Goal: Task Accomplishment & Management: Manage account settings

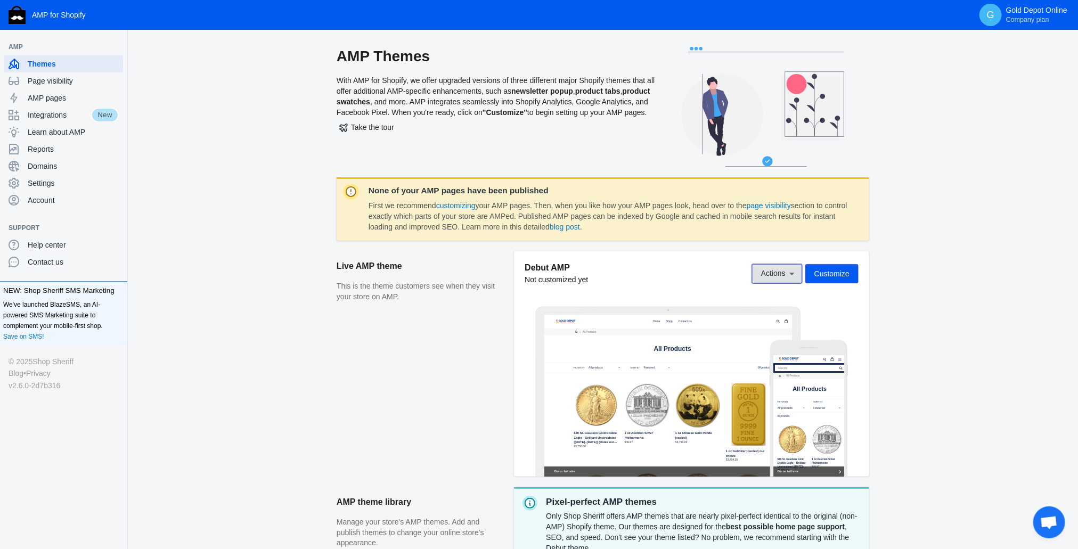
click at [787, 265] on button "Actions" at bounding box center [777, 273] width 50 height 19
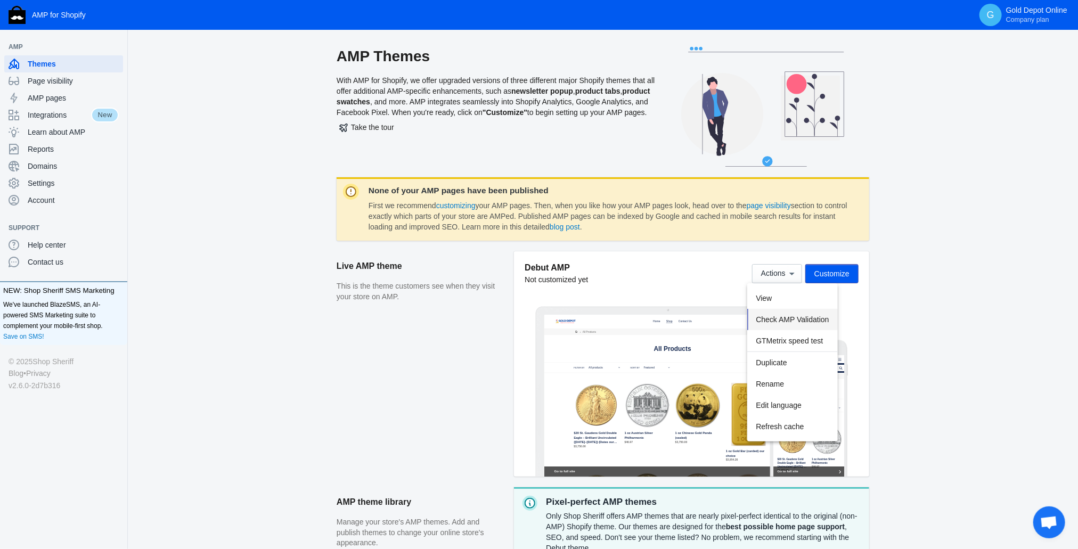
click at [809, 321] on span "Check AMP Validation" at bounding box center [791, 319] width 73 height 9
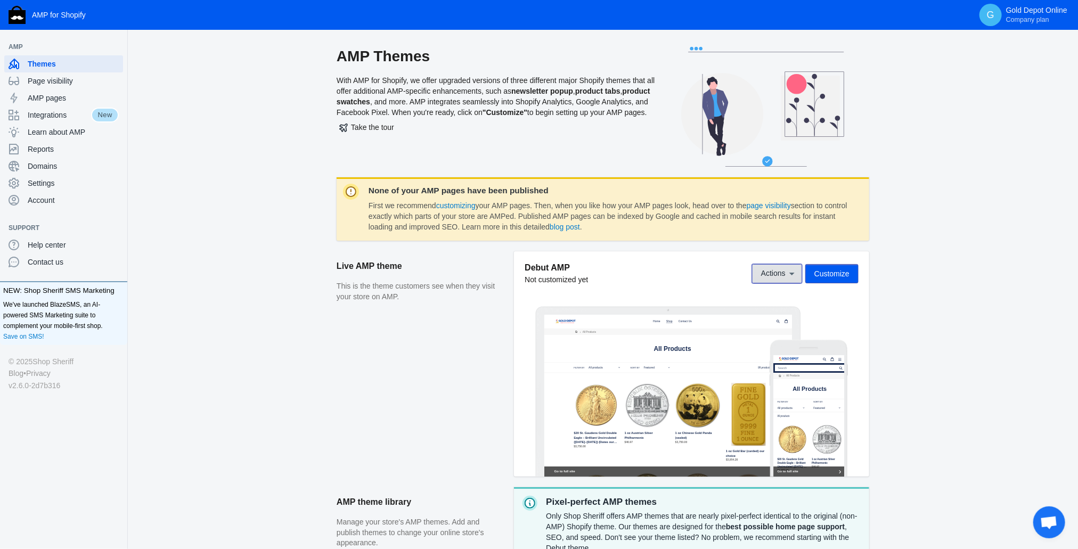
click at [783, 272] on span "Actions" at bounding box center [773, 273] width 24 height 9
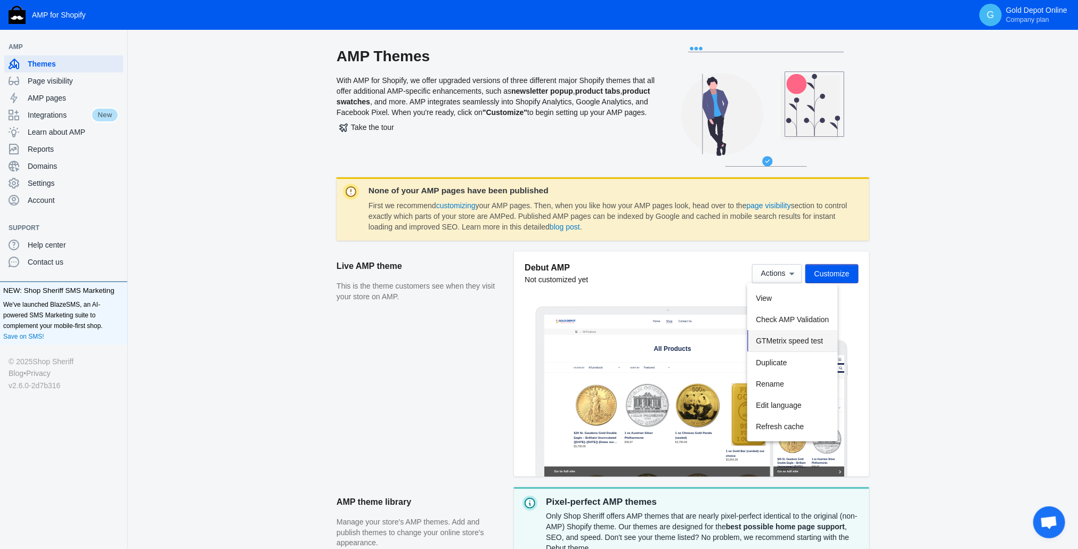
click at [782, 342] on span "GTMetrix speed test" at bounding box center [788, 340] width 67 height 9
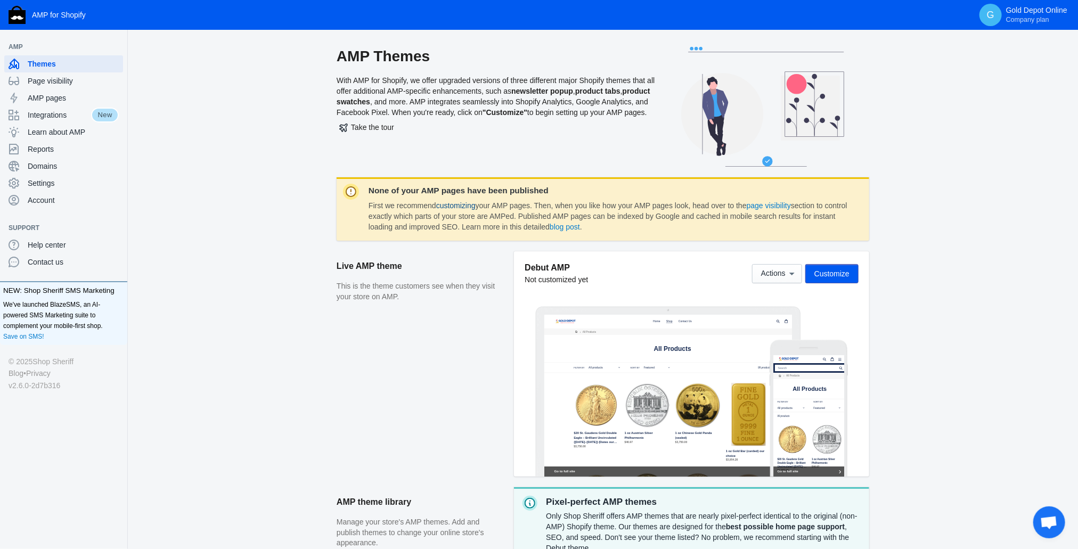
click at [463, 206] on link "customizing" at bounding box center [455, 205] width 39 height 9
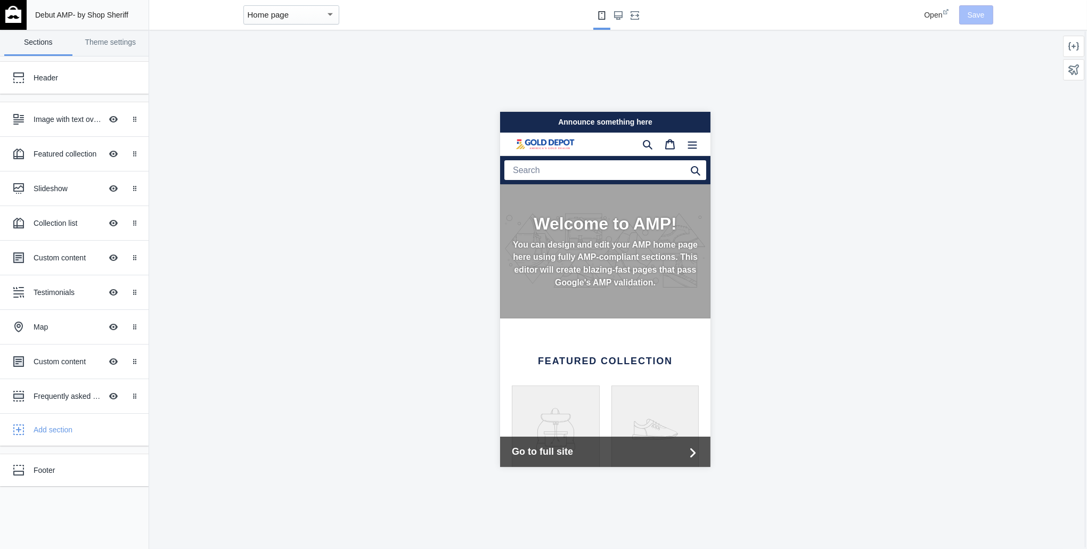
scroll to position [0, 178]
click at [588, 266] on p "You can design and edit your AMP home page here using fully AMP-compliant secti…" at bounding box center [604, 263] width 187 height 51
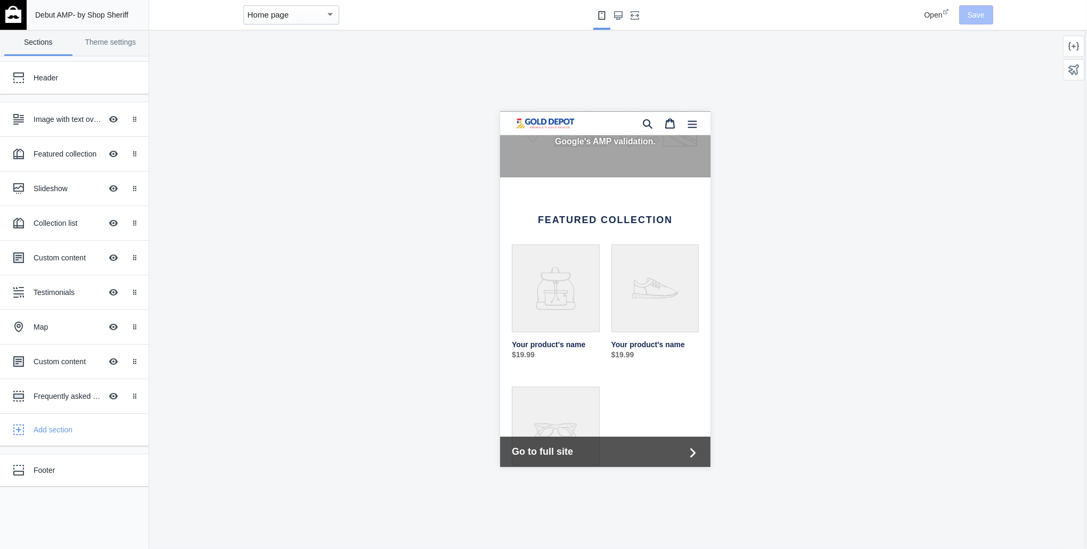
scroll to position [0, 0]
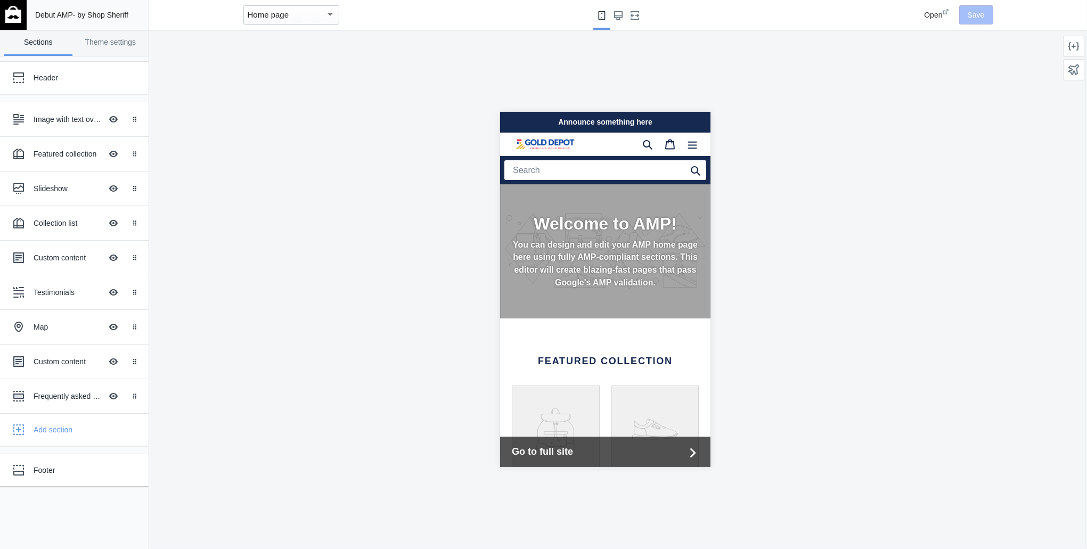
click at [597, 219] on h2 "Welcome to AMP!" at bounding box center [604, 223] width 187 height 20
click at [336, 18] on div "Home page" at bounding box center [291, 14] width 96 height 19
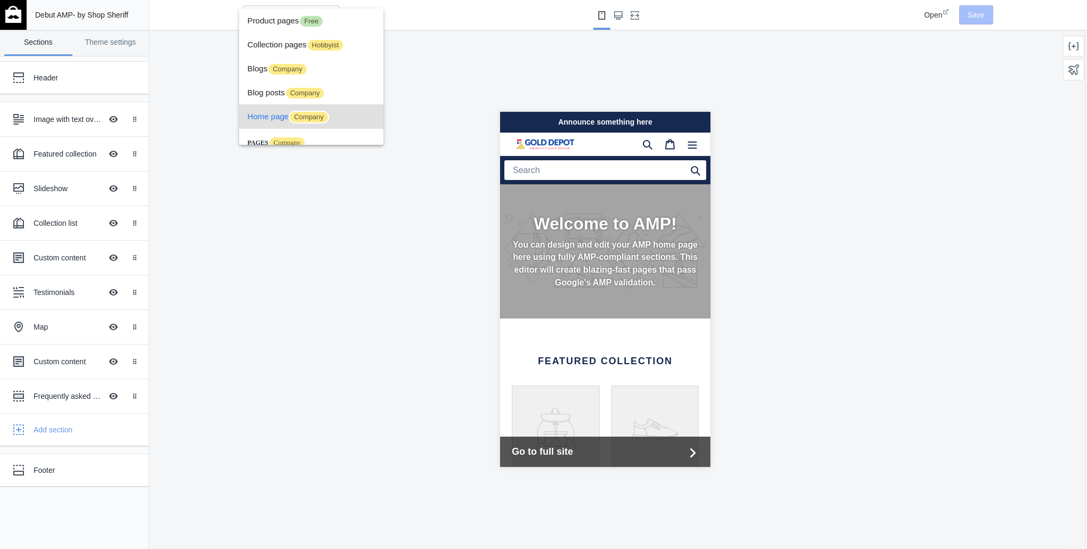
scroll to position [0, 0]
click at [296, 115] on span "Company" at bounding box center [309, 117] width 40 height 13
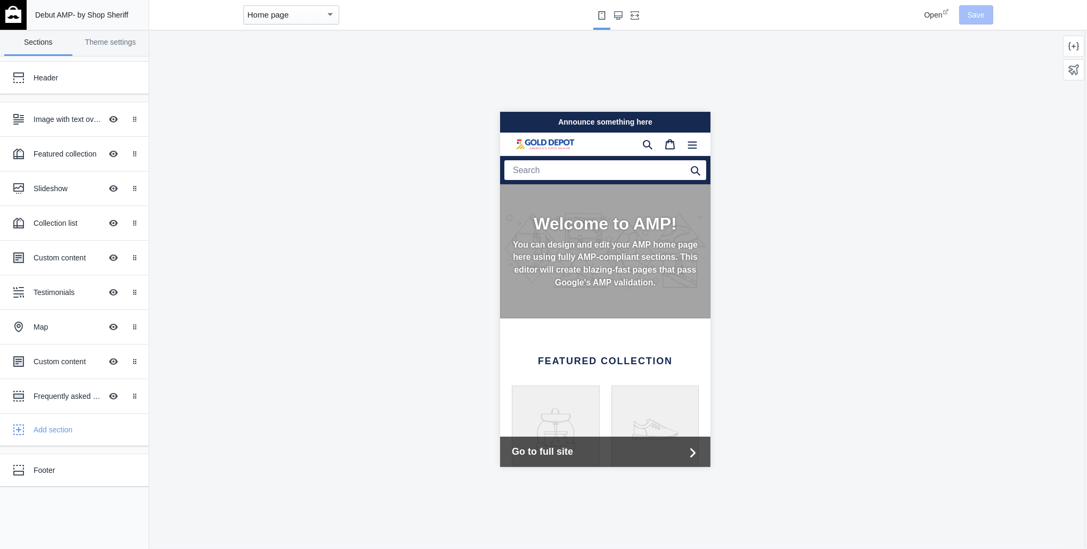
scroll to position [0, 178]
click at [69, 118] on div "Image with text overlay" at bounding box center [68, 119] width 68 height 11
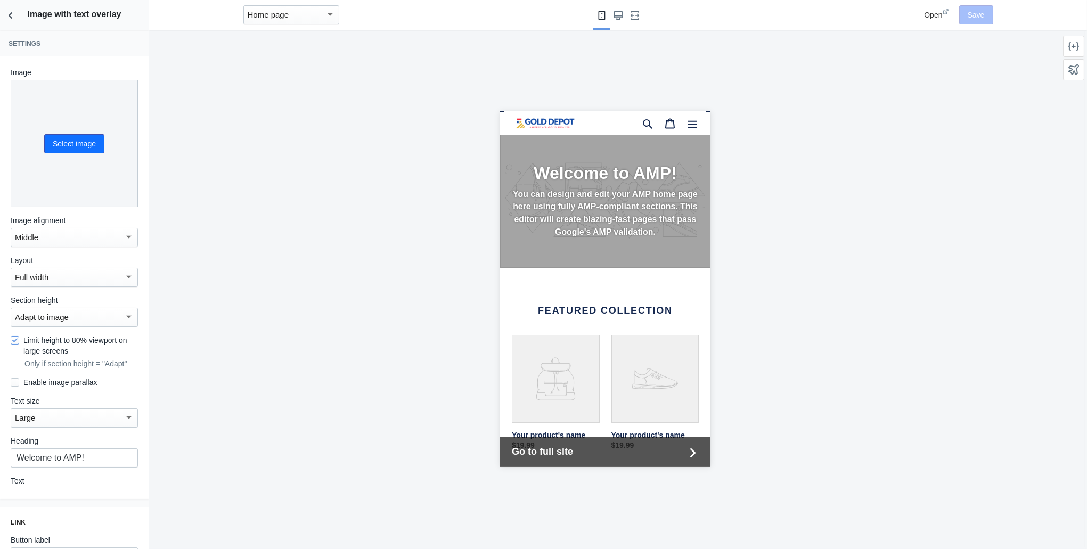
scroll to position [0, 0]
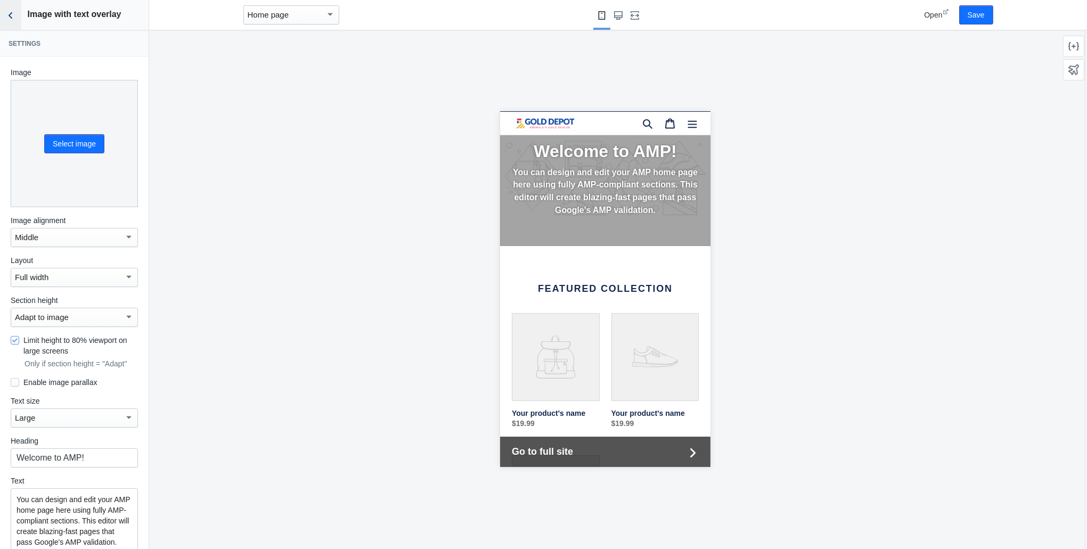
click at [14, 19] on icon "Back to sections" at bounding box center [10, 15] width 11 height 11
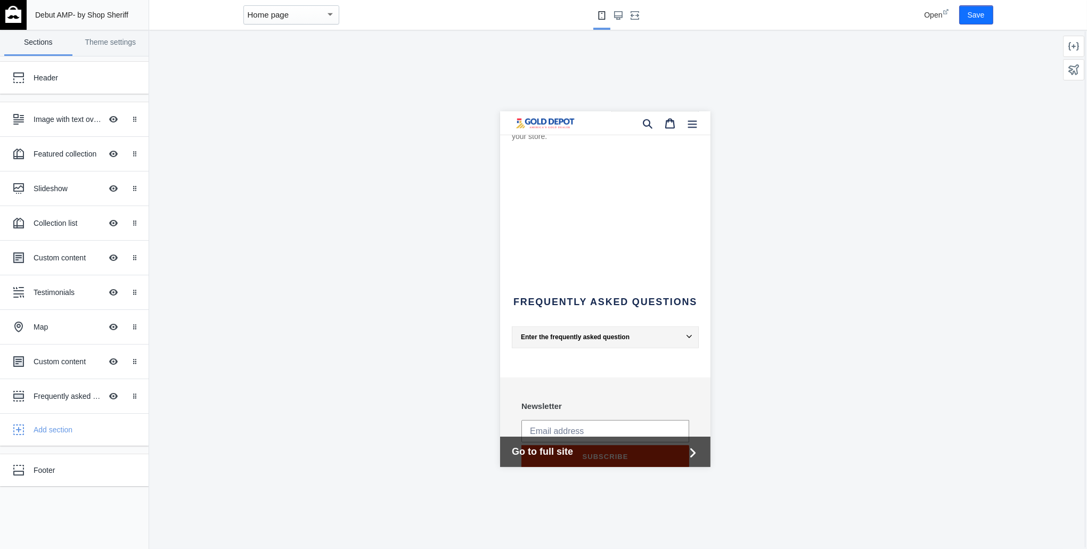
click at [647, 377] on footer "Newsletter Thanks for subscribing Subscribe . Quick links Search Your privacy c…" at bounding box center [604, 528] width 210 height 303
click at [645, 377] on footer "Newsletter Thanks for subscribing Subscribe . Quick links Search Your privacy c…" at bounding box center [604, 528] width 210 height 303
click at [58, 391] on div "Frequently asked questions" at bounding box center [68, 396] width 68 height 11
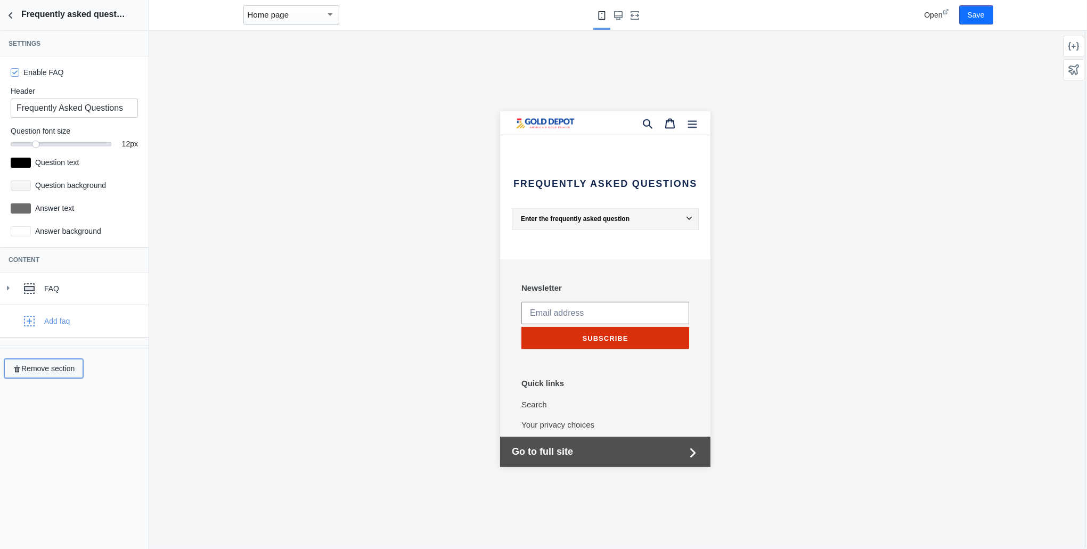
click at [65, 363] on button "Remove section" at bounding box center [43, 368] width 79 height 19
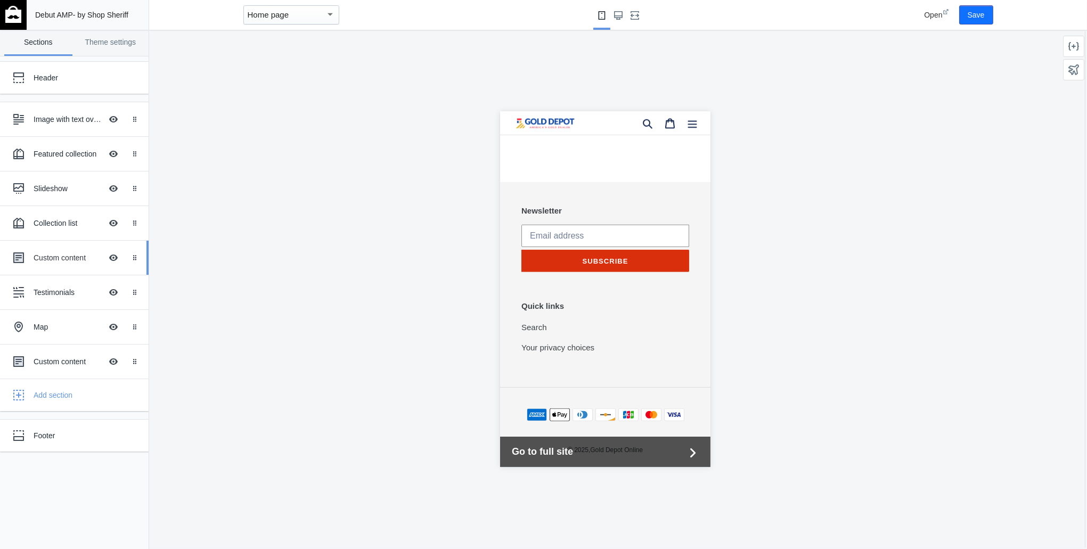
click at [70, 248] on div "Custom content Hide Image with text overlay" at bounding box center [66, 257] width 117 height 23
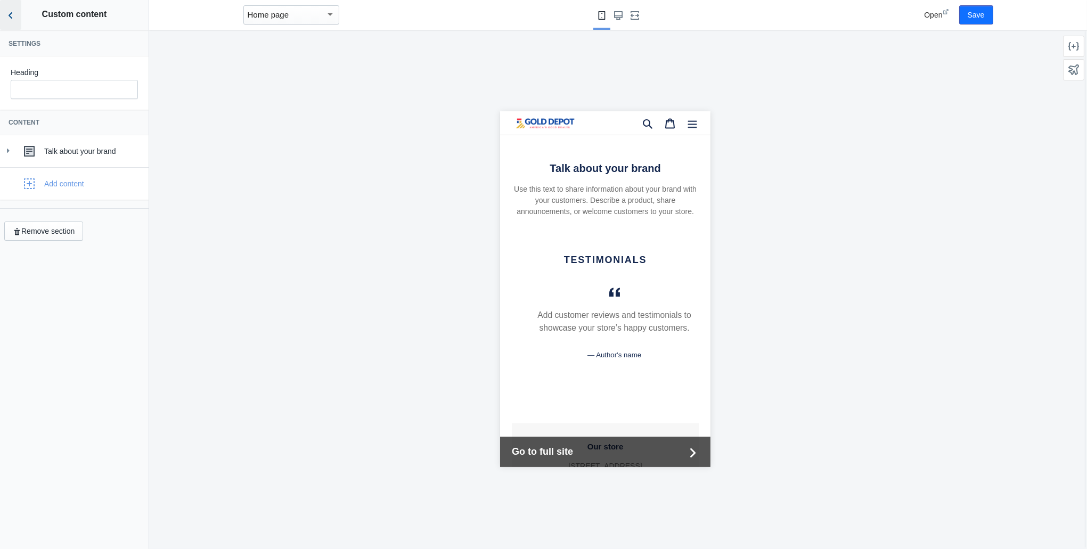
click at [12, 16] on icon "Back to sections" at bounding box center [10, 15] width 11 height 11
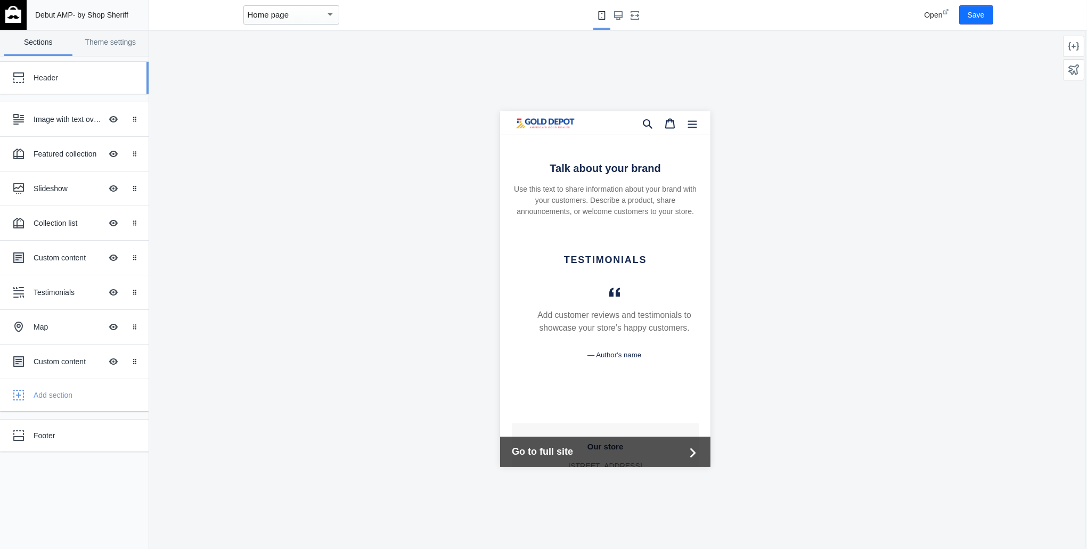
click at [48, 72] on div "Header" at bounding box center [80, 77] width 92 height 11
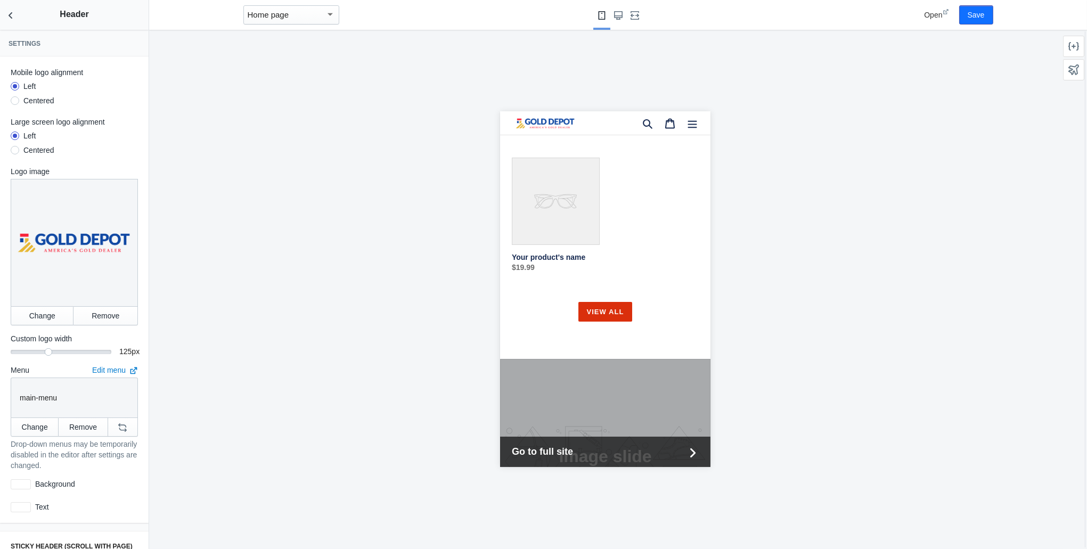
click at [19, 96] on div at bounding box center [15, 100] width 9 height 9
click at [15, 102] on input "Centered" at bounding box center [15, 102] width 0 height 0
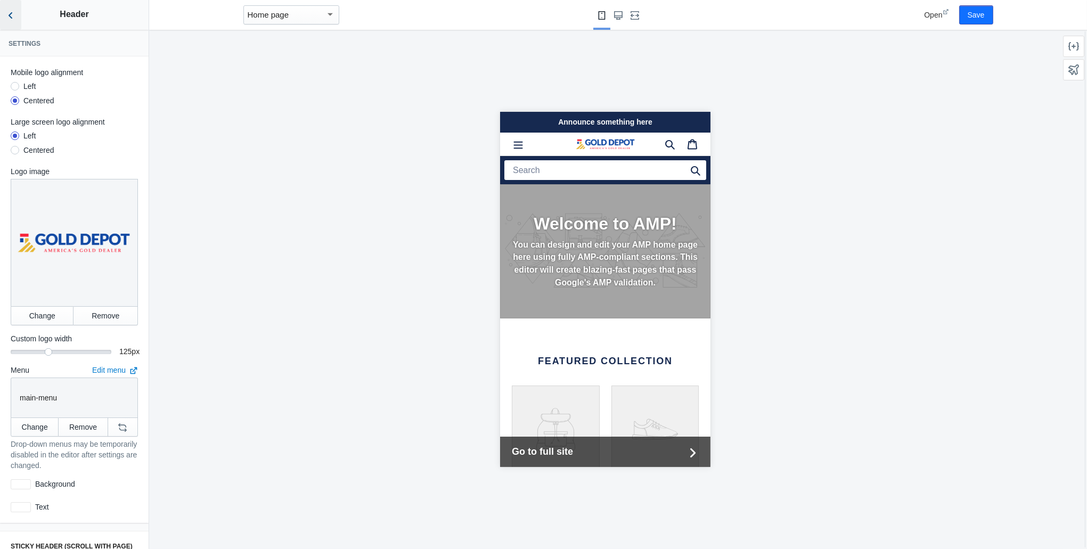
click at [10, 14] on use "Back to sections" at bounding box center [11, 15] width 4 height 6
